Goal: Task Accomplishment & Management: Manage account settings

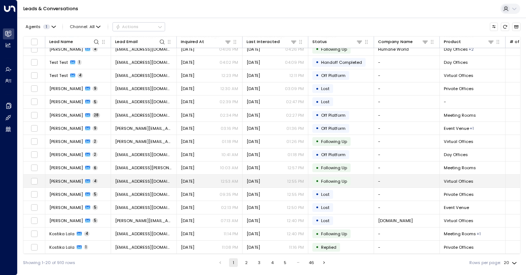
scroll to position [60, 0]
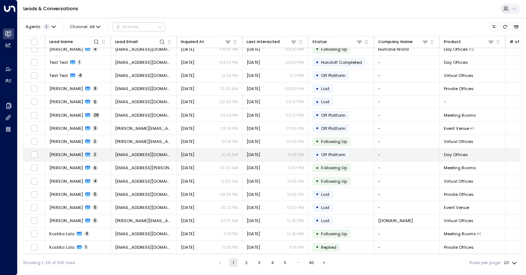
click at [337, 153] on span "Off Platform" at bounding box center [333, 155] width 24 height 6
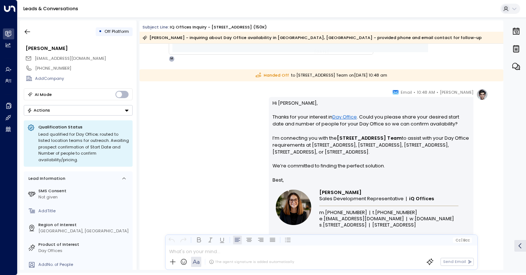
scroll to position [374, 0]
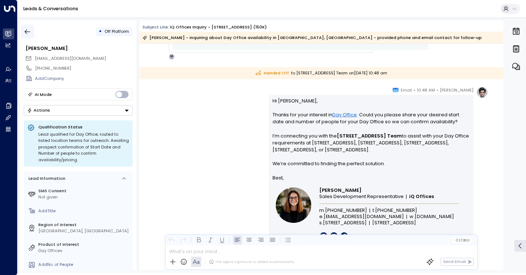
click at [27, 37] on button "button" at bounding box center [27, 31] width 13 height 13
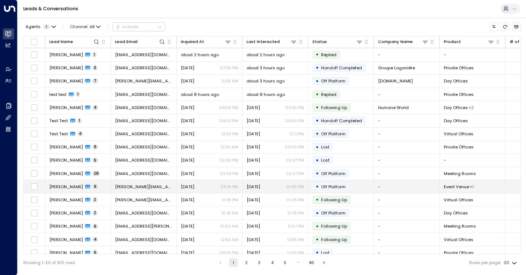
click at [266, 190] on td "[DATE] 01:36 PM" at bounding box center [276, 186] width 66 height 13
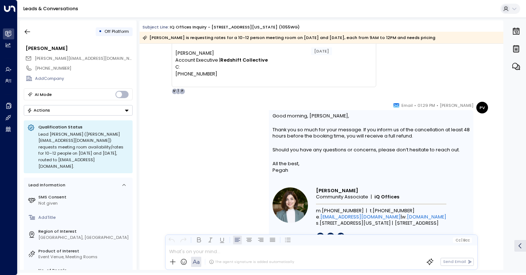
scroll to position [1816, 0]
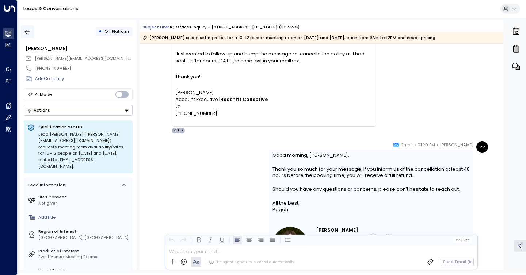
click at [26, 35] on button "button" at bounding box center [27, 31] width 13 height 13
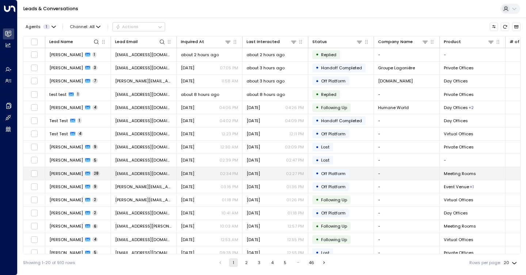
click at [159, 170] on td "[EMAIL_ADDRESS][DOMAIN_NAME]" at bounding box center [144, 173] width 66 height 13
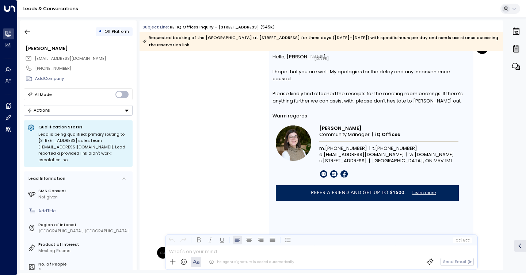
scroll to position [7319, 0]
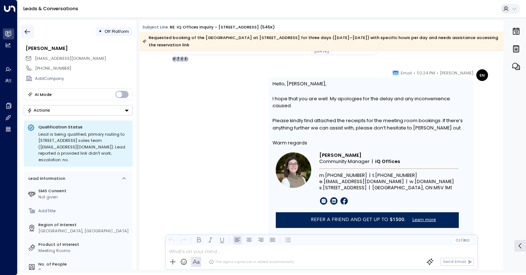
click at [25, 31] on icon "button" at bounding box center [27, 31] width 7 height 7
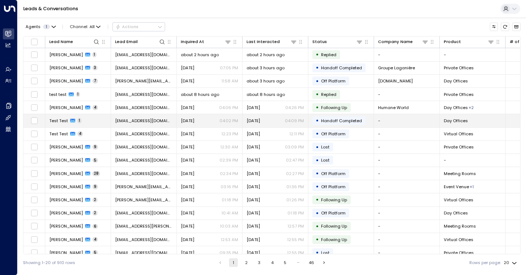
click at [349, 120] on span "Handoff Completed" at bounding box center [341, 121] width 41 height 6
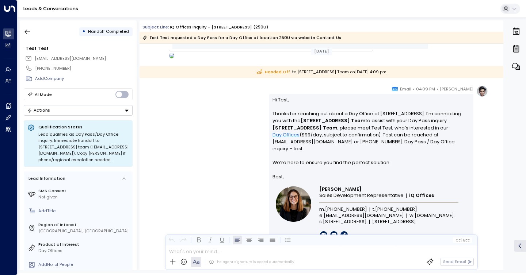
scroll to position [349, 0]
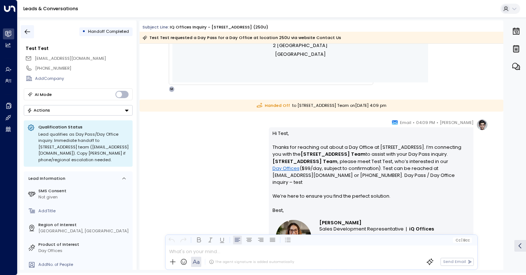
click at [33, 34] on button "button" at bounding box center [27, 31] width 13 height 13
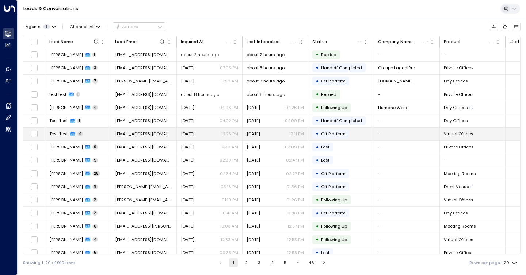
click at [282, 136] on div "[DATE] 12:11 PM" at bounding box center [275, 134] width 57 height 6
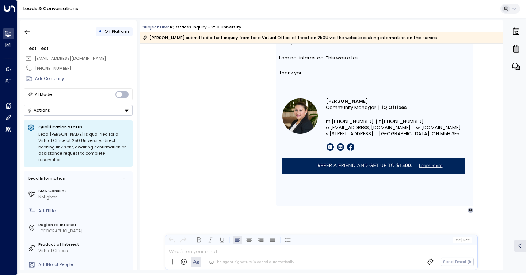
scroll to position [1111, 0]
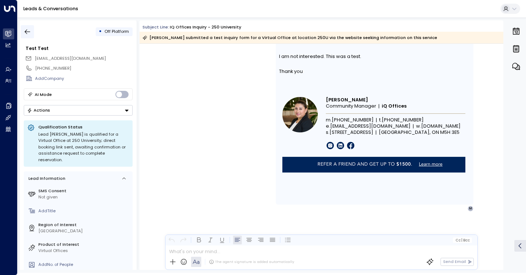
click at [28, 29] on icon "button" at bounding box center [27, 31] width 7 height 7
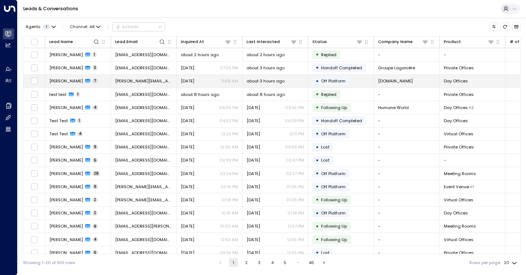
click at [237, 83] on p "11:58 AM" at bounding box center [229, 81] width 17 height 6
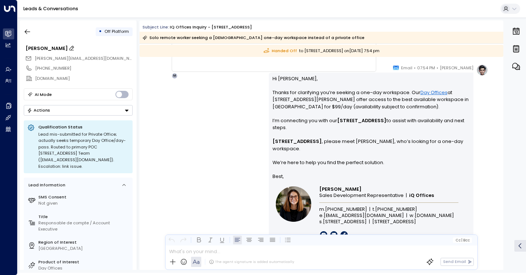
scroll to position [1846, 0]
click at [26, 33] on icon "button" at bounding box center [27, 31] width 7 height 7
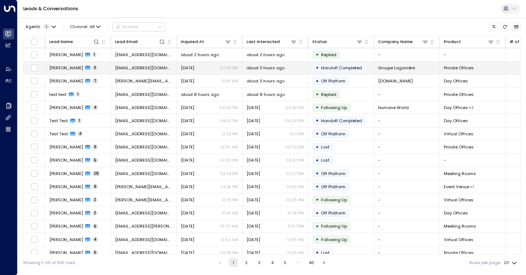
click at [335, 67] on span "Handoff Completed" at bounding box center [341, 68] width 41 height 6
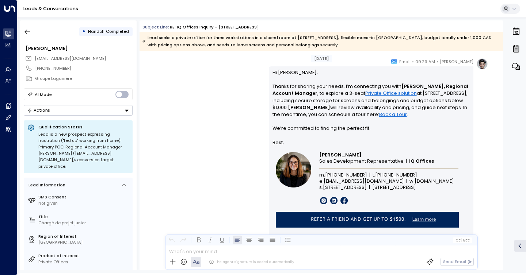
scroll to position [972, 0]
